Goal: Navigation & Orientation: Understand site structure

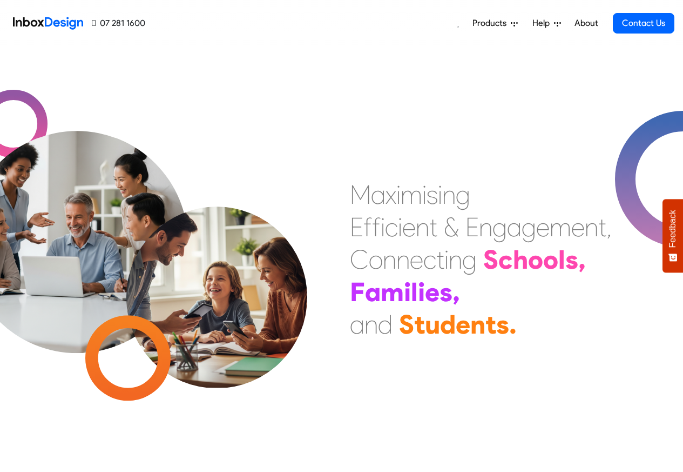
click at [586, 23] on link "About" at bounding box center [586, 23] width 30 height 22
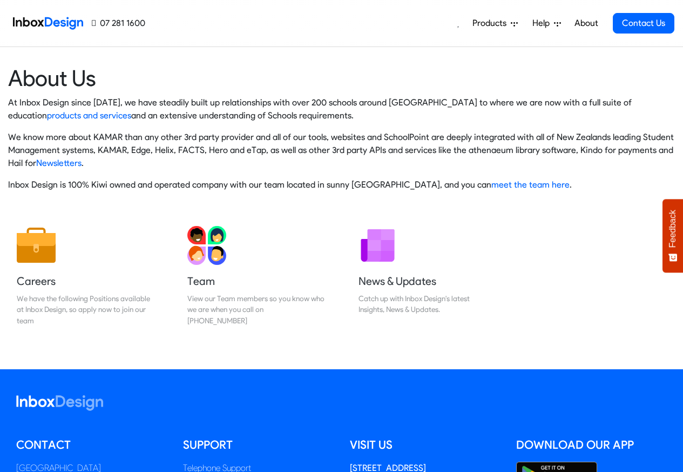
click at [487, 23] on span "Products" at bounding box center [492, 23] width 38 height 13
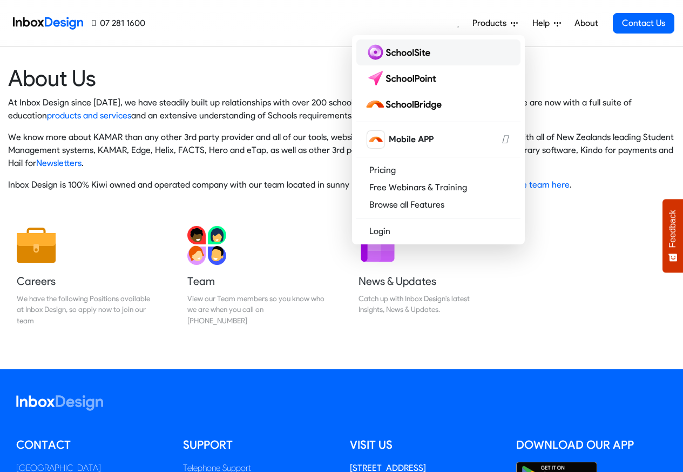
click at [407, 53] on img at bounding box center [400, 52] width 70 height 17
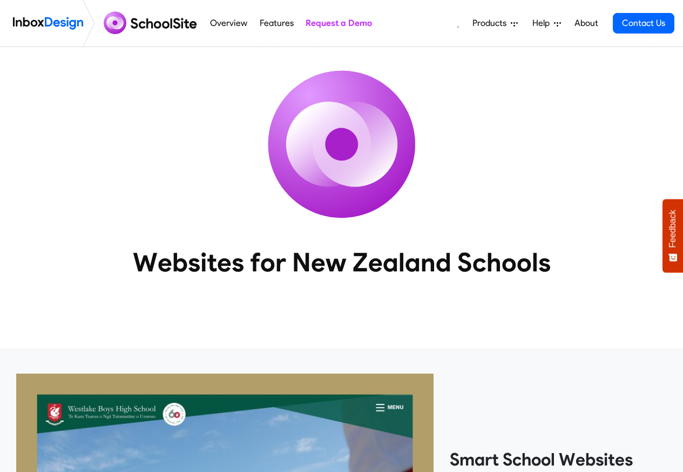
click at [46, 22] on img at bounding box center [48, 23] width 70 height 22
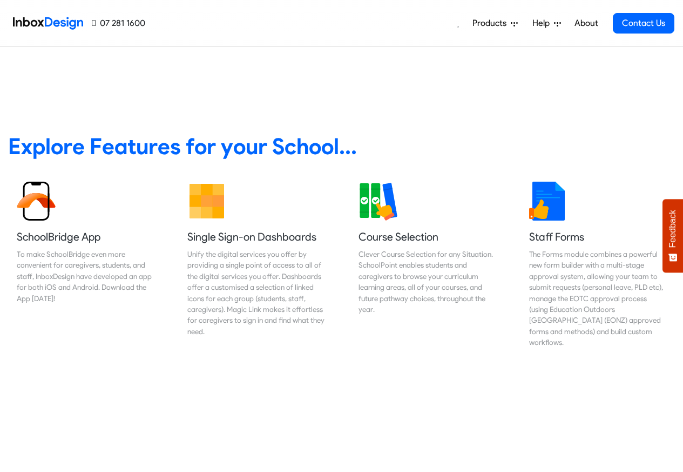
scroll to position [389, 0]
